Goal: Task Accomplishment & Management: Manage account settings

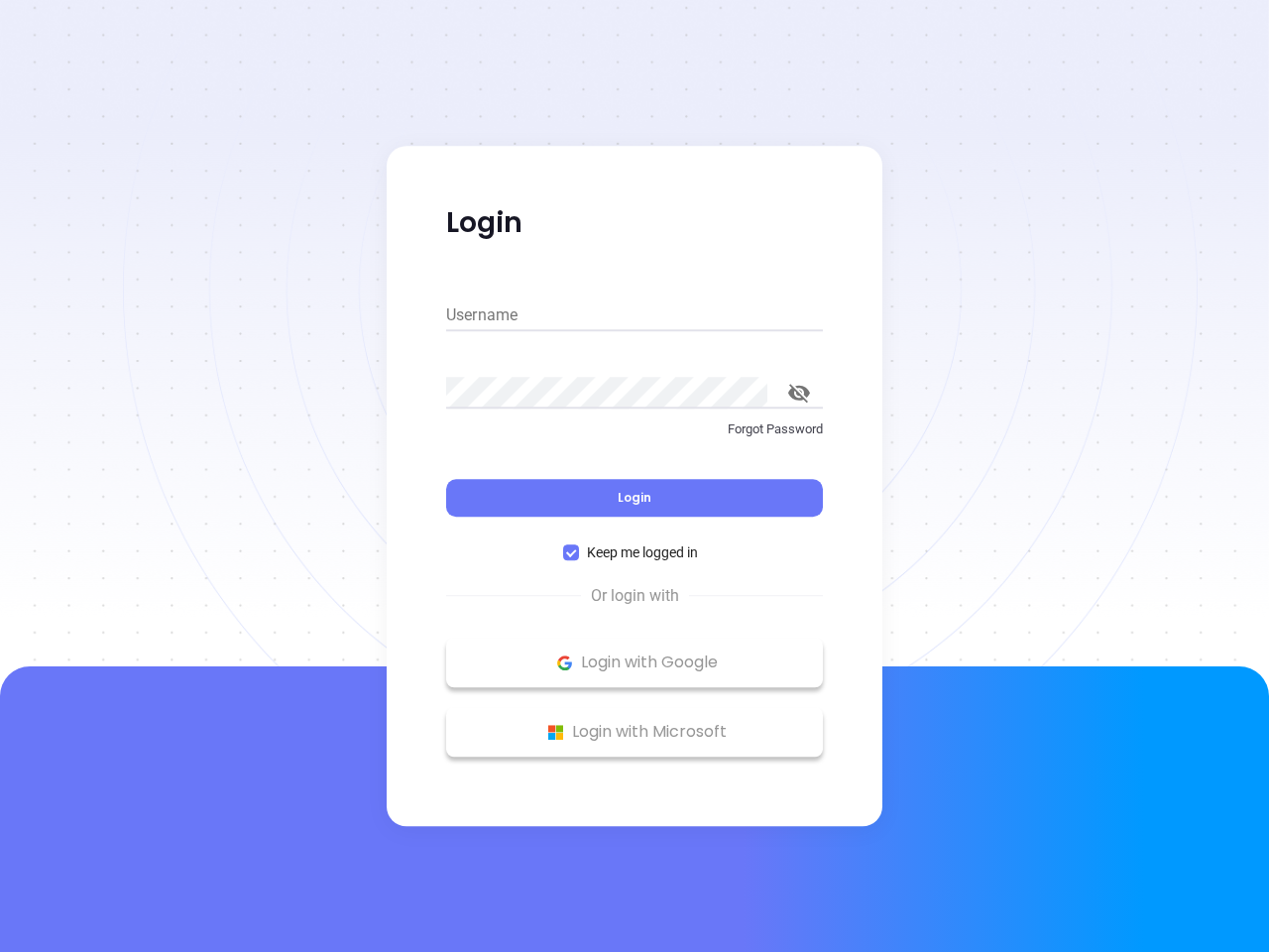
click at [634, 476] on div "Login" at bounding box center [634, 485] width 376 height 62
click at [634, 316] on input "Username" at bounding box center [634, 316] width 376 height 32
click at [799, 392] on icon "toggle password visibility" at bounding box center [799, 392] width 22 height 19
click at [634, 497] on span "Login" at bounding box center [634, 496] width 34 height 17
click at [634, 552] on span "Keep me logged in" at bounding box center [642, 552] width 127 height 22
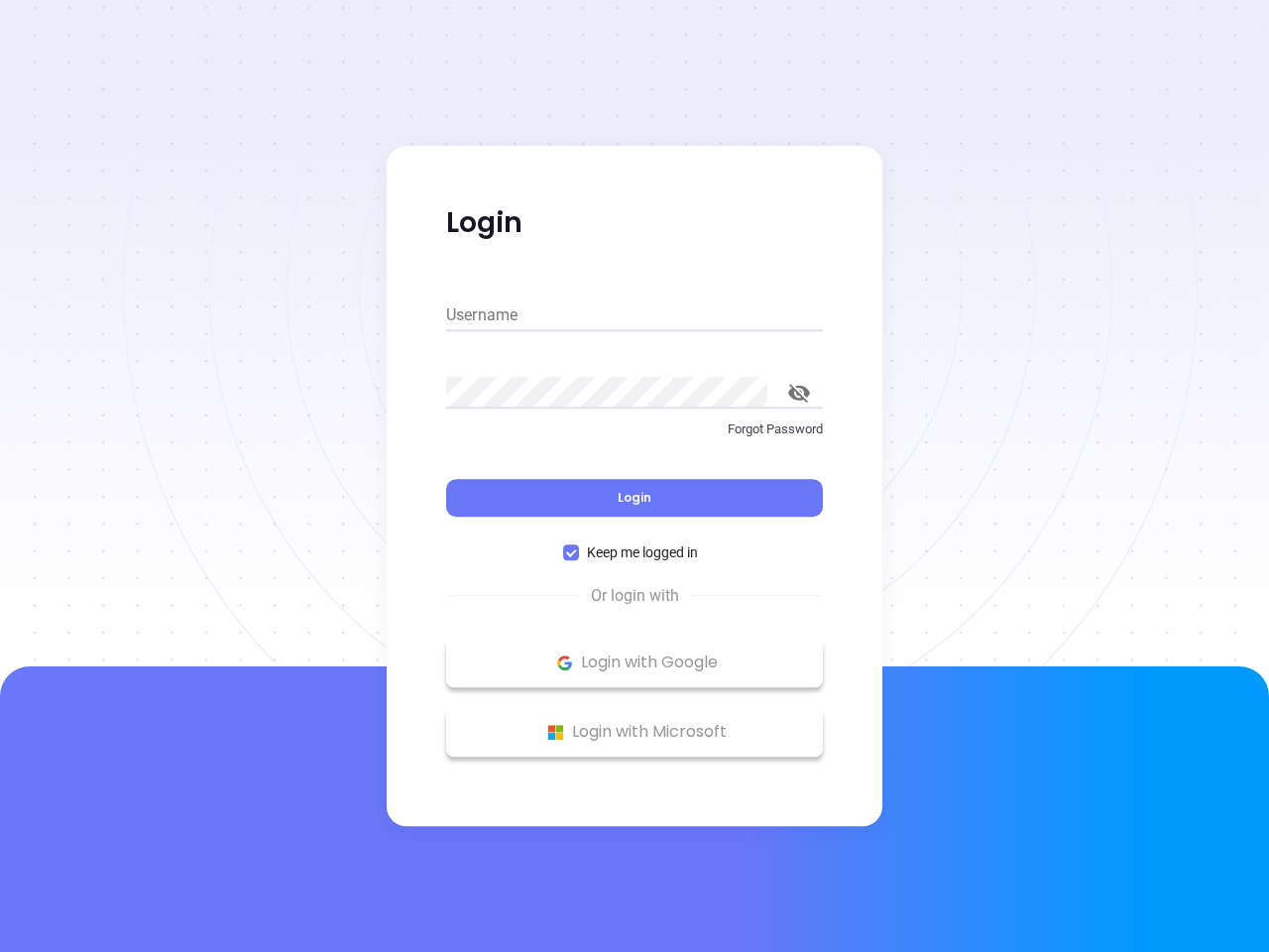
click at [579, 552] on input "Keep me logged in" at bounding box center [571, 552] width 16 height 16
checkbox input "false"
click at [634, 662] on p "Login with Google" at bounding box center [634, 662] width 357 height 30
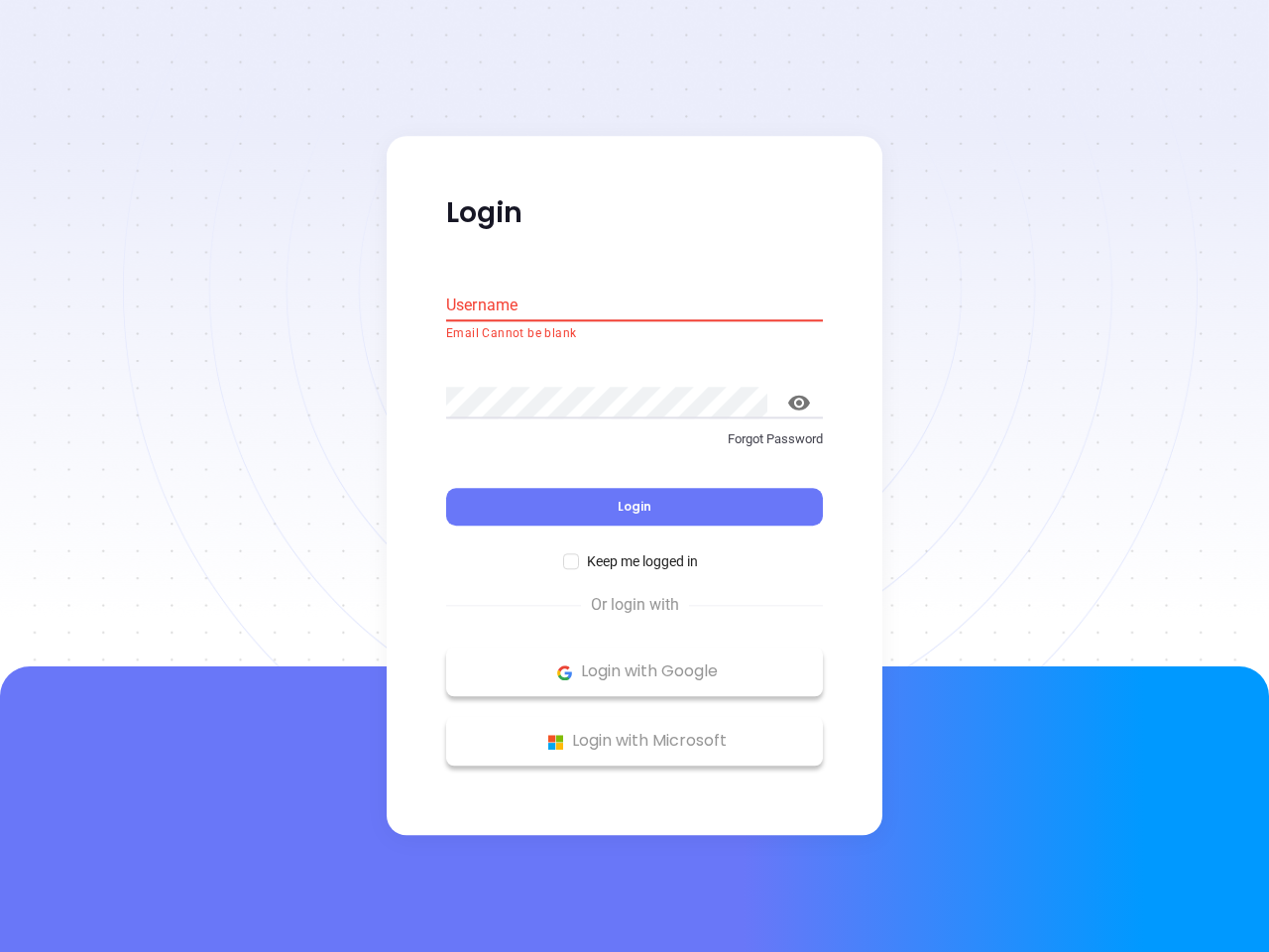
click at [634, 732] on p "Login with Microsoft" at bounding box center [634, 742] width 357 height 30
